Goal: Navigation & Orientation: Find specific page/section

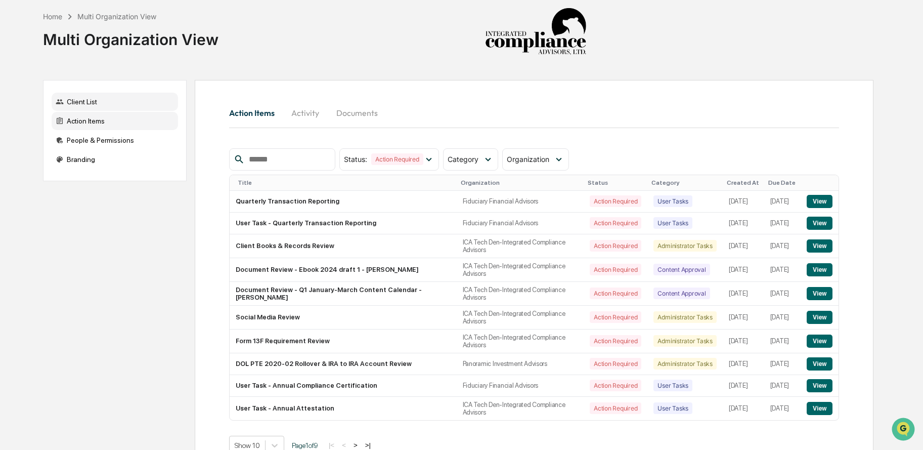
click at [95, 104] on div "Client List" at bounding box center [115, 102] width 126 height 18
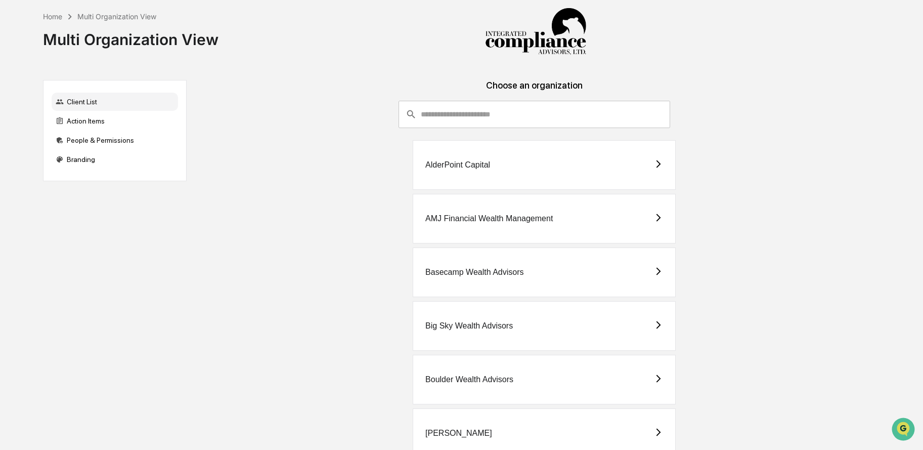
click at [492, 125] on input "consultant-dashboard__filter-organizations-search-bar" at bounding box center [545, 114] width 249 height 27
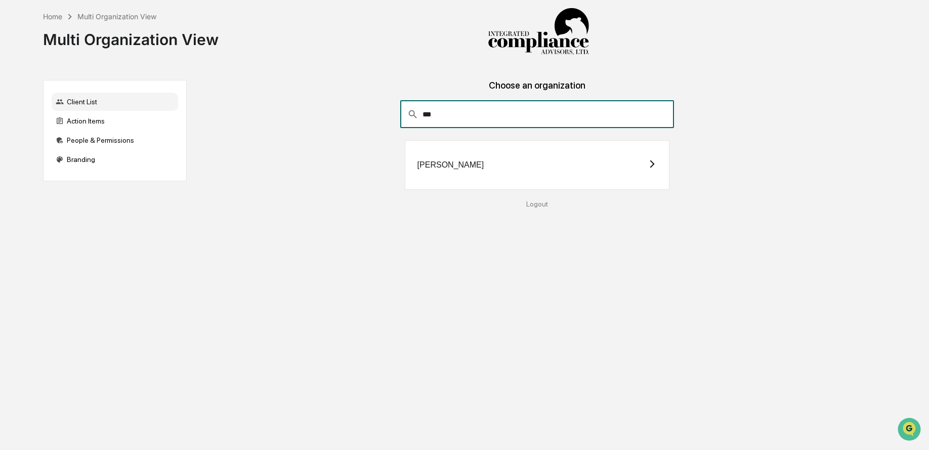
type input "***"
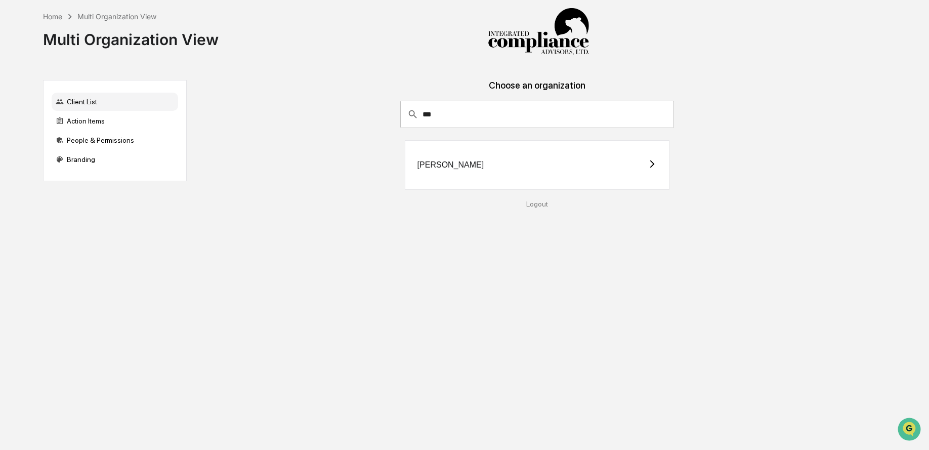
click at [477, 154] on div "[PERSON_NAME]" at bounding box center [537, 165] width 265 height 50
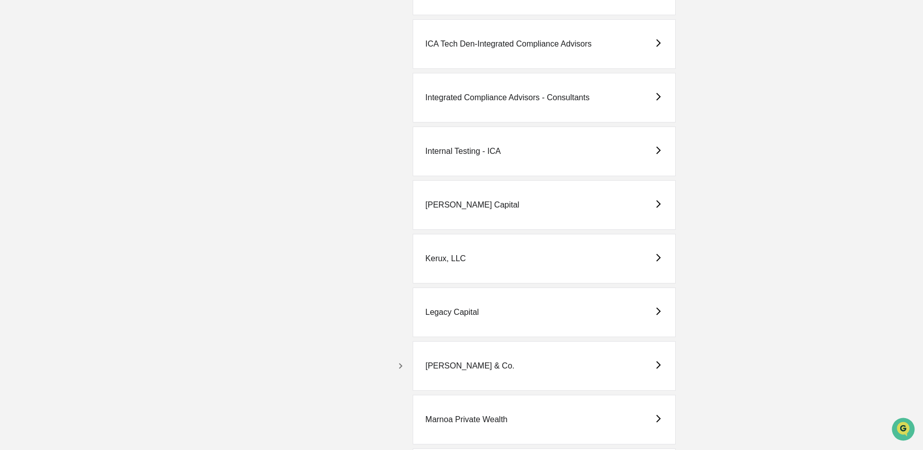
scroll to position [1573, 0]
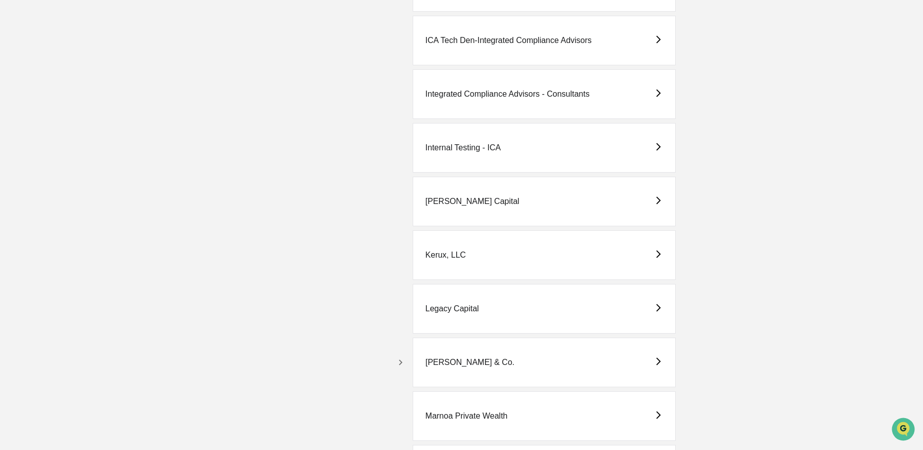
click at [403, 359] on icon "button" at bounding box center [400, 362] width 11 height 11
click at [506, 419] on div "[PERSON_NAME] & Co. - BD" at bounding box center [496, 415] width 108 height 9
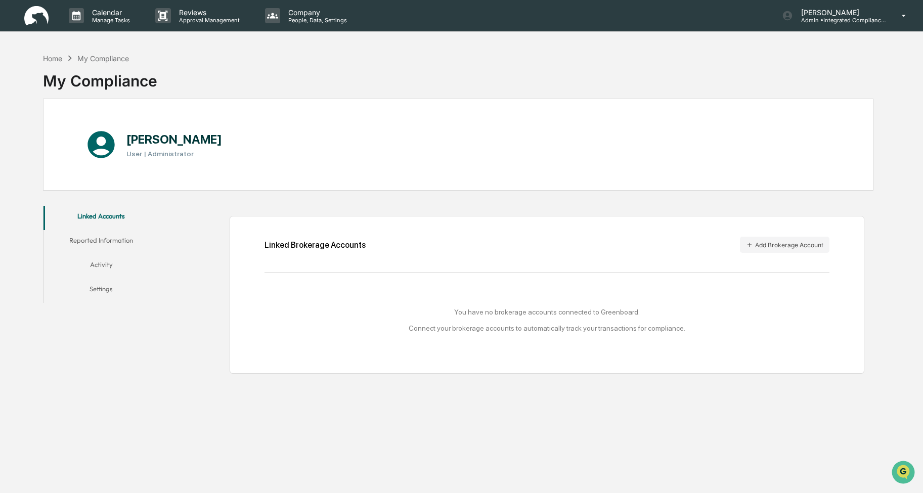
click at [110, 242] on button "Reported Information" at bounding box center [102, 242] width 116 height 24
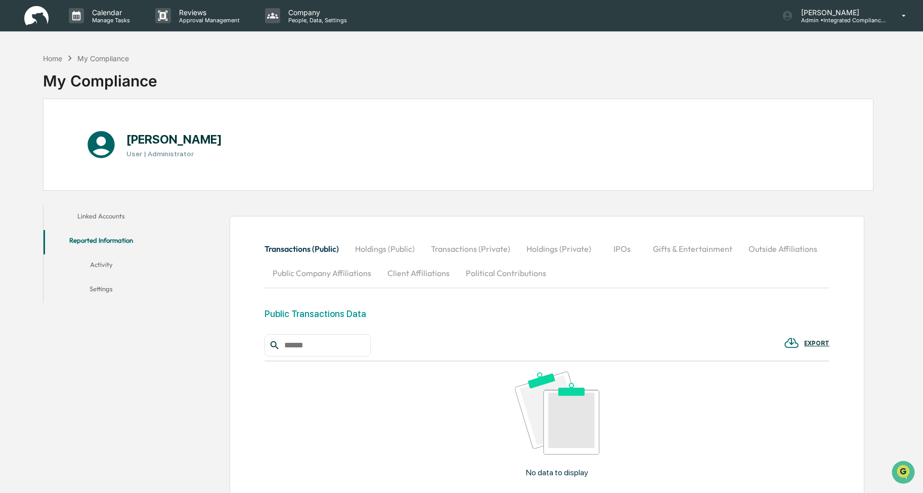
click at [110, 260] on button "Activity" at bounding box center [102, 266] width 116 height 24
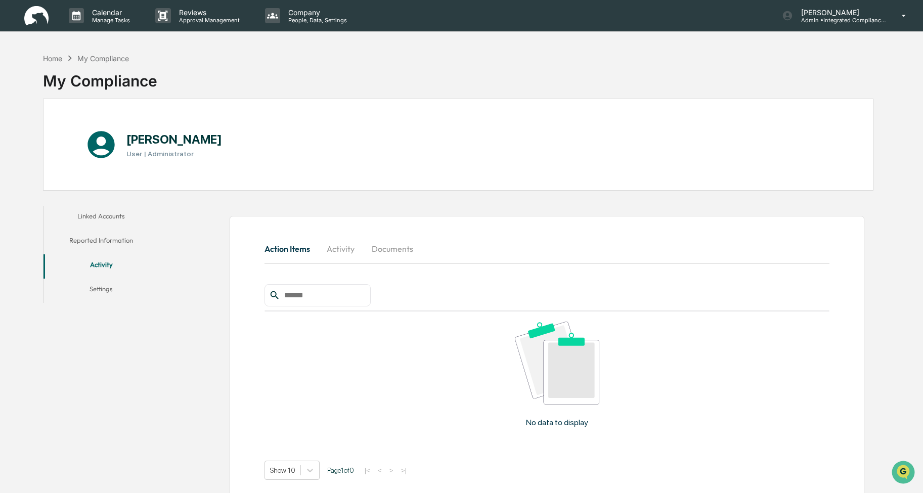
click at [110, 283] on button "Settings" at bounding box center [102, 291] width 116 height 24
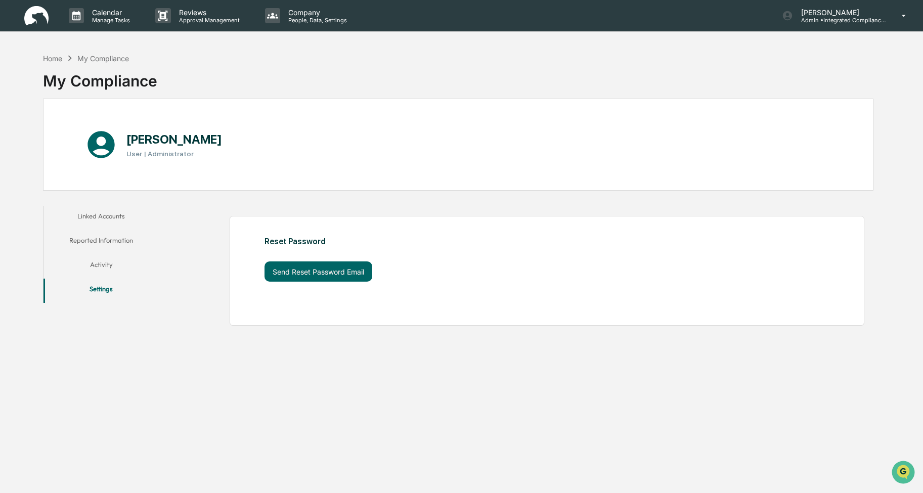
click at [108, 219] on button "Linked Accounts" at bounding box center [102, 218] width 116 height 24
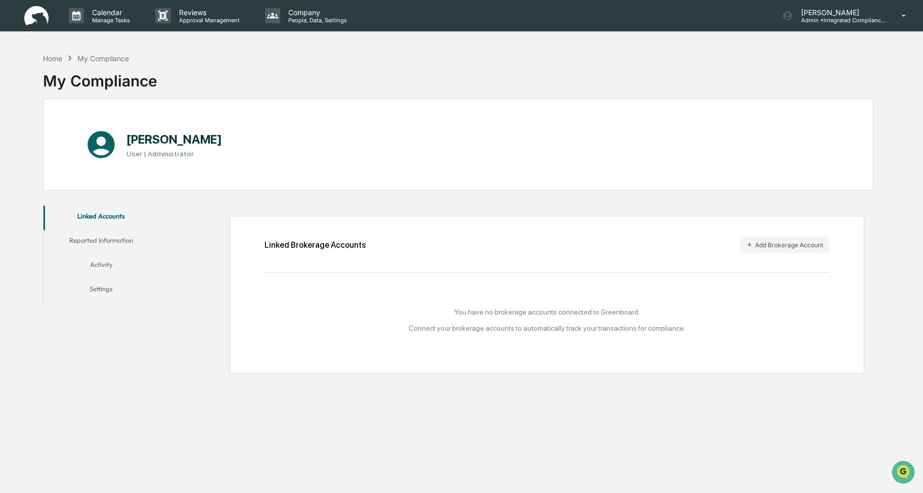
click at [103, 238] on button "Reported Information" at bounding box center [102, 242] width 116 height 24
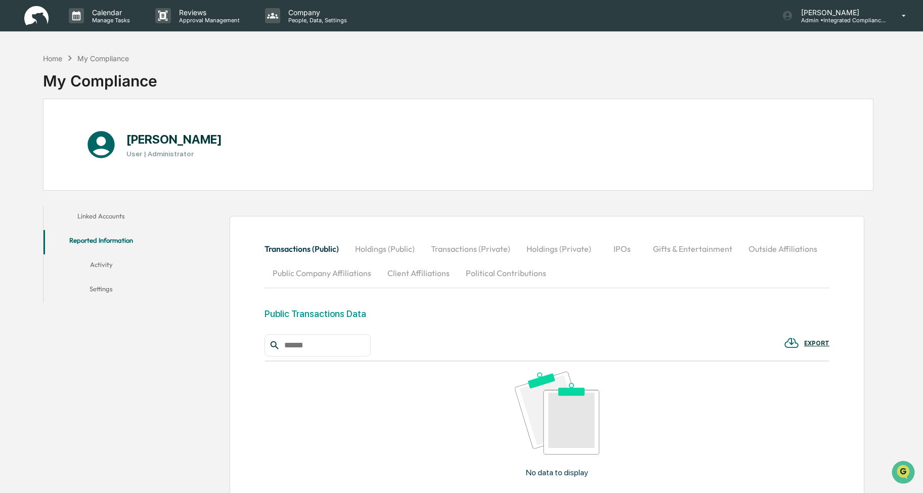
click at [108, 262] on button "Activity" at bounding box center [102, 266] width 116 height 24
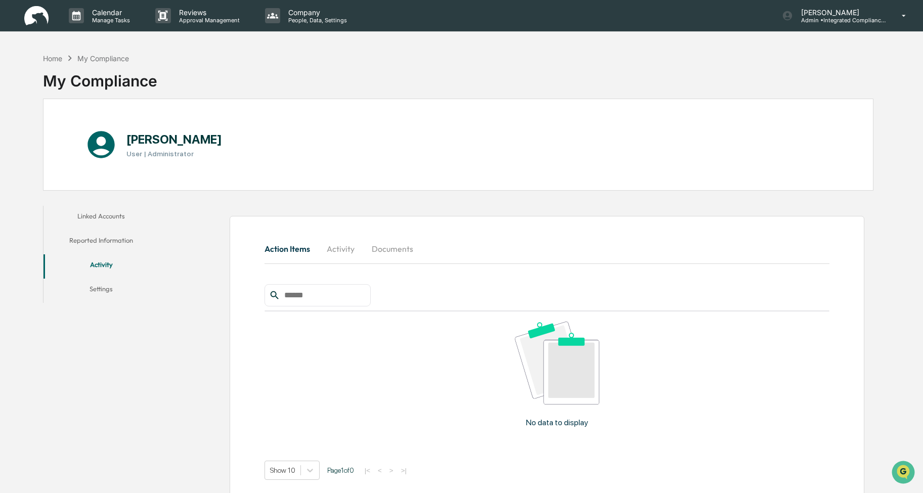
click at [115, 297] on button "Settings" at bounding box center [102, 291] width 116 height 24
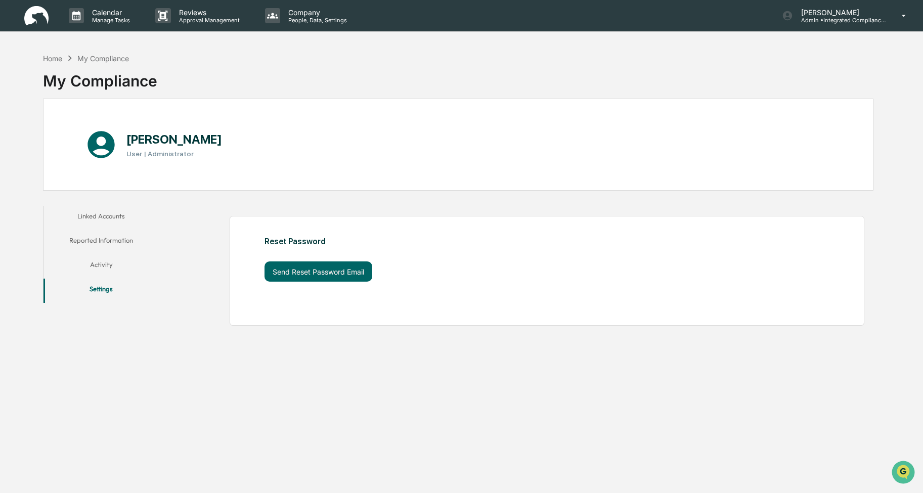
click at [108, 215] on button "Linked Accounts" at bounding box center [102, 218] width 116 height 24
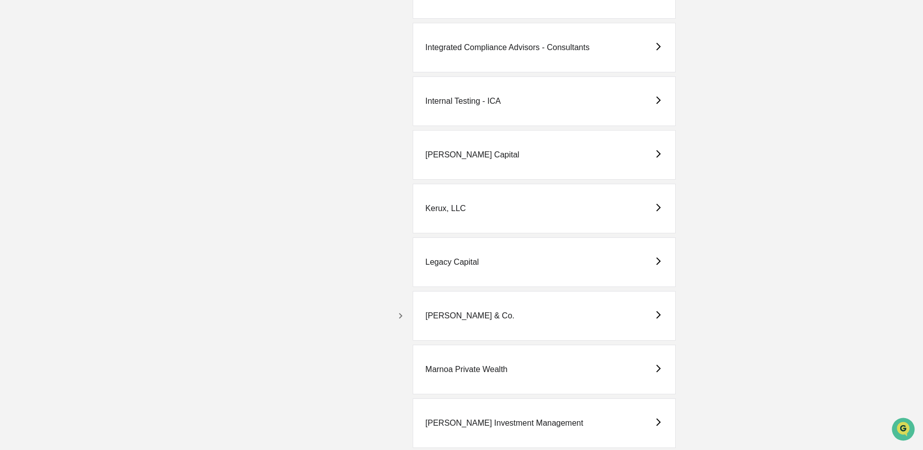
scroll to position [1637, 0]
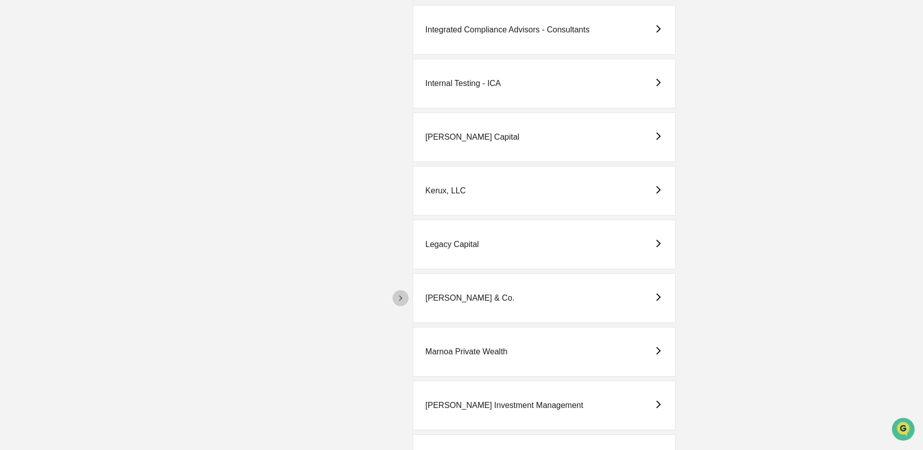
click at [395, 299] on icon "button" at bounding box center [400, 297] width 11 height 11
click at [487, 403] on div "MSH Capital Advisors LLC - RIA" at bounding box center [500, 405] width 116 height 9
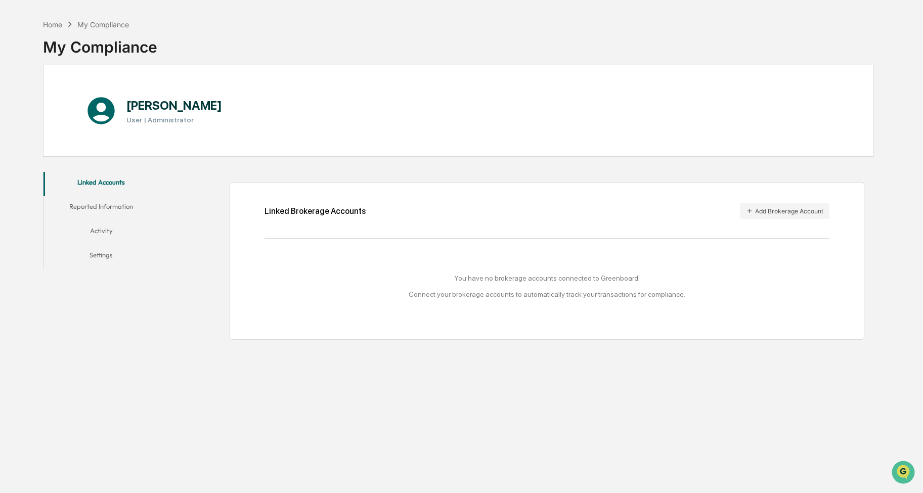
scroll to position [48, 0]
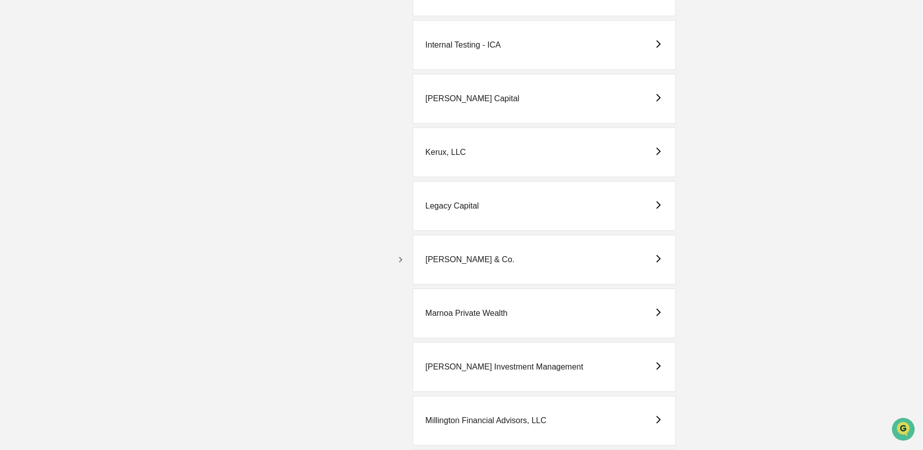
scroll to position [1682, 0]
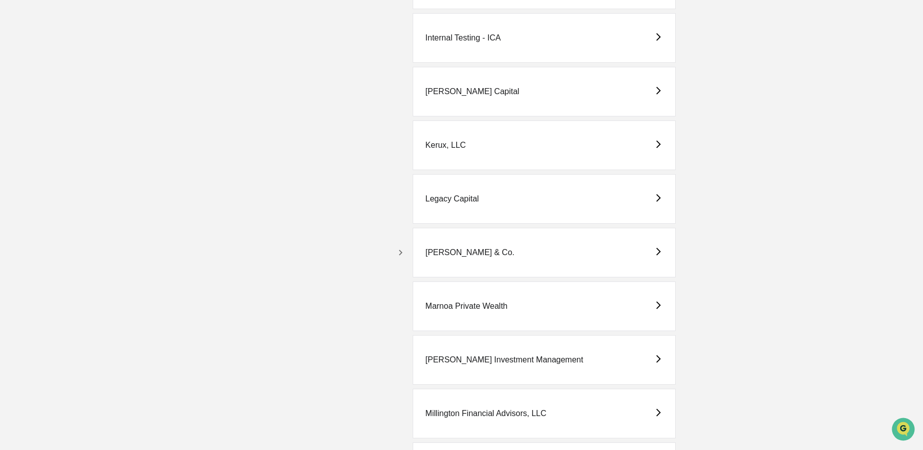
click at [406, 250] on button "button" at bounding box center [401, 252] width 16 height 16
click at [512, 301] on div "[PERSON_NAME] & Co. - BD" at bounding box center [556, 306] width 254 height 50
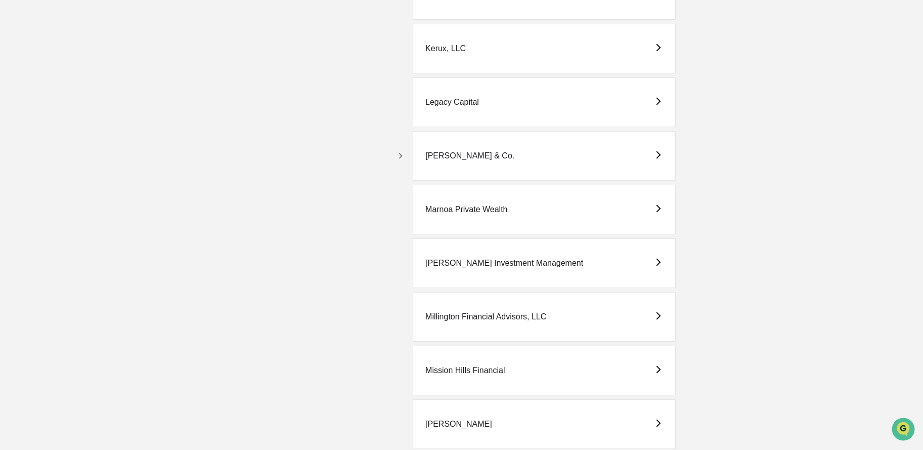
scroll to position [1790, 0]
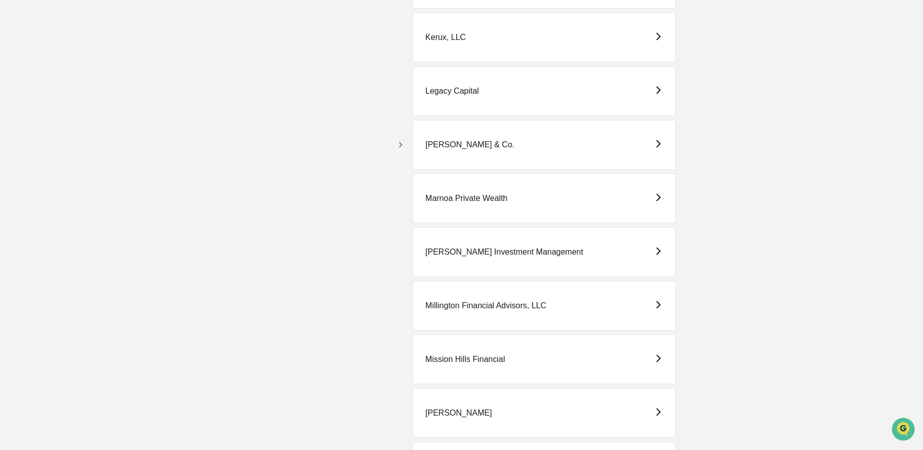
click at [396, 145] on icon "button" at bounding box center [400, 144] width 11 height 11
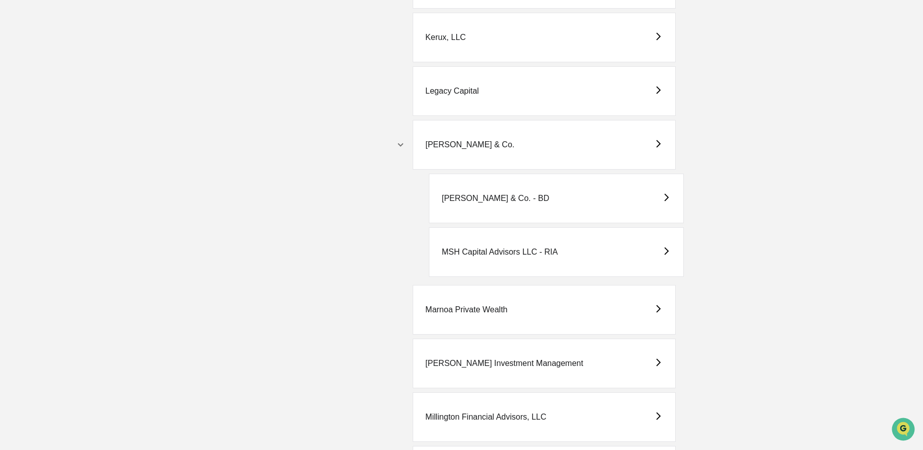
click at [526, 259] on div "MSH Capital Advisors LLC - RIA" at bounding box center [556, 252] width 254 height 50
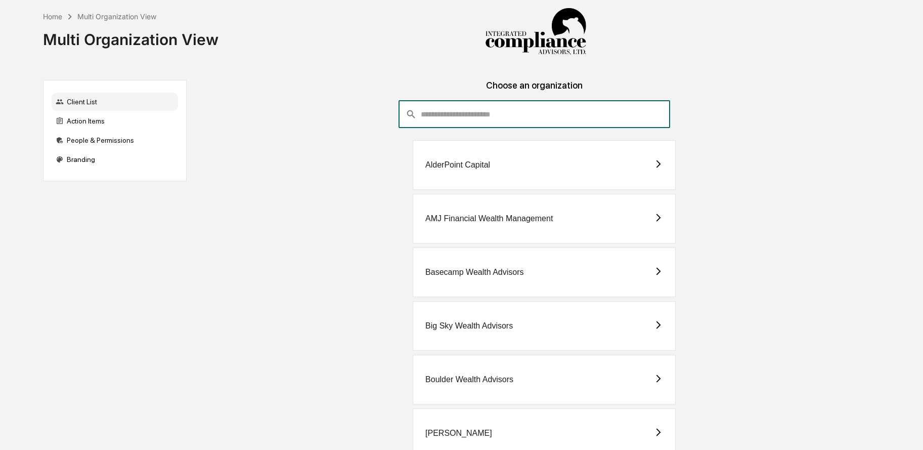
click at [479, 123] on input "consultant-dashboard__filter-organizations-search-bar" at bounding box center [545, 114] width 249 height 27
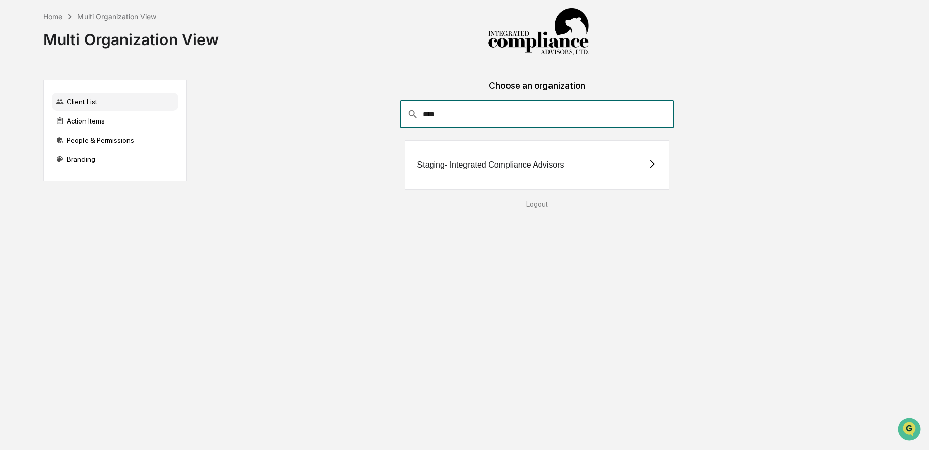
type input "****"
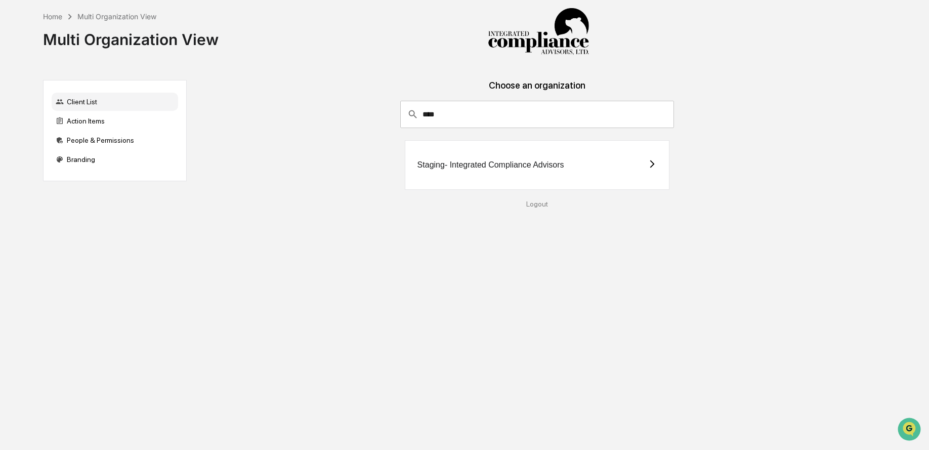
click at [447, 162] on div "Staging- Integrated Compliance Advisors" at bounding box center [490, 164] width 147 height 9
